Goal: Task Accomplishment & Management: Manage account settings

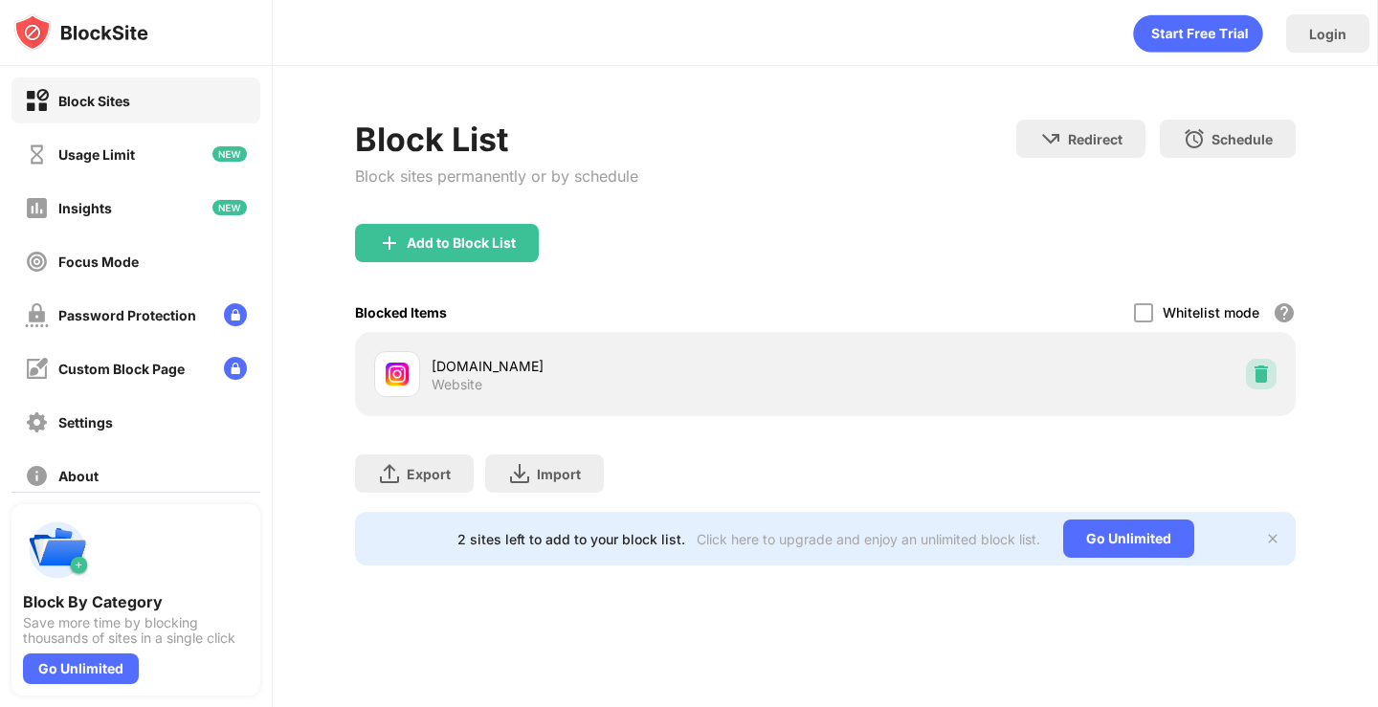
click at [1246, 371] on div at bounding box center [1261, 374] width 31 height 31
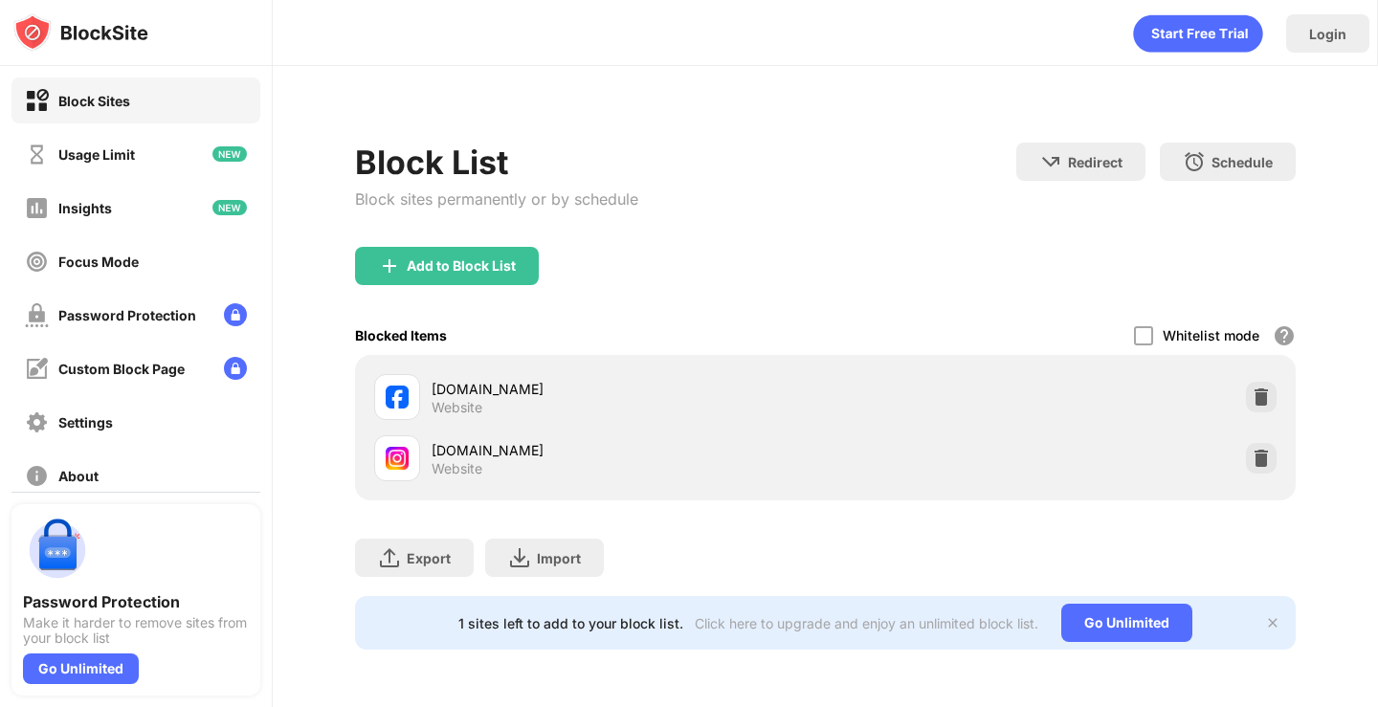
click at [1262, 450] on img at bounding box center [1260, 458] width 19 height 19
click at [1266, 397] on img at bounding box center [1260, 396] width 19 height 19
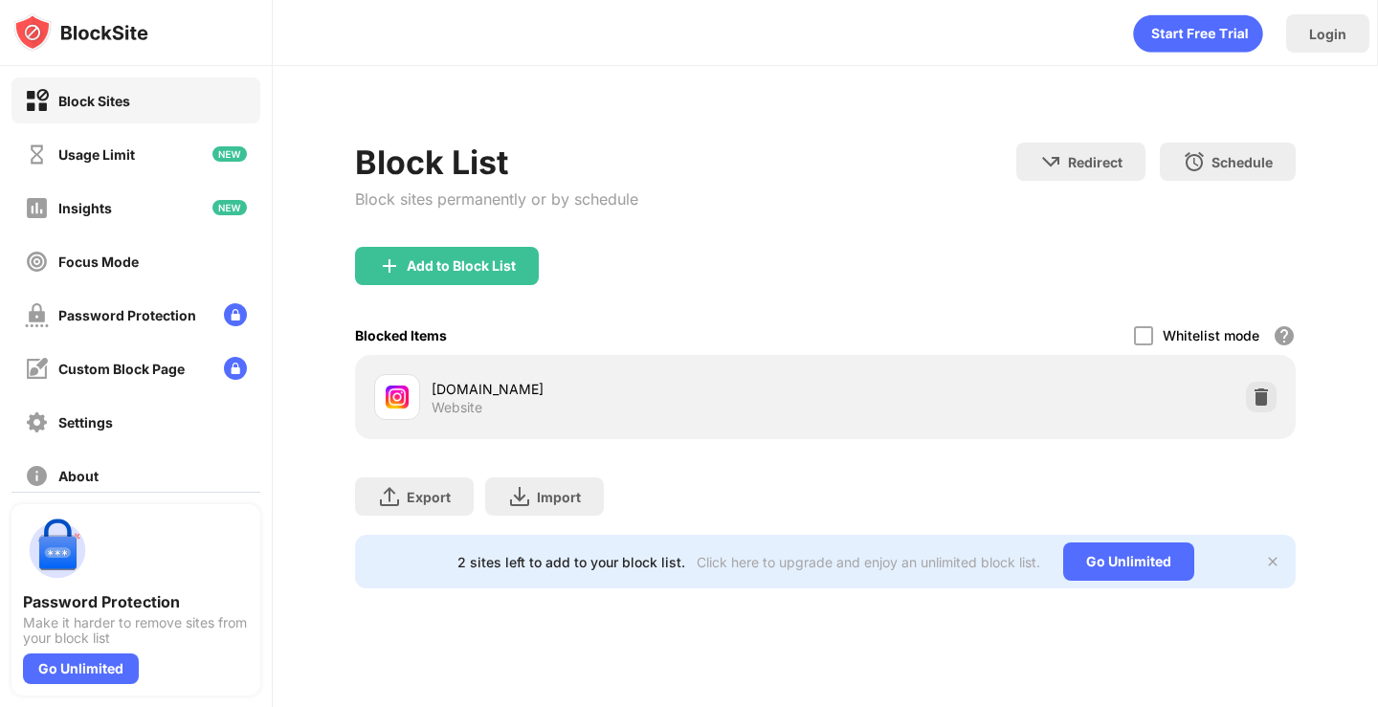
click at [1266, 409] on div at bounding box center [1261, 397] width 31 height 31
